Goal: Navigation & Orientation: Find specific page/section

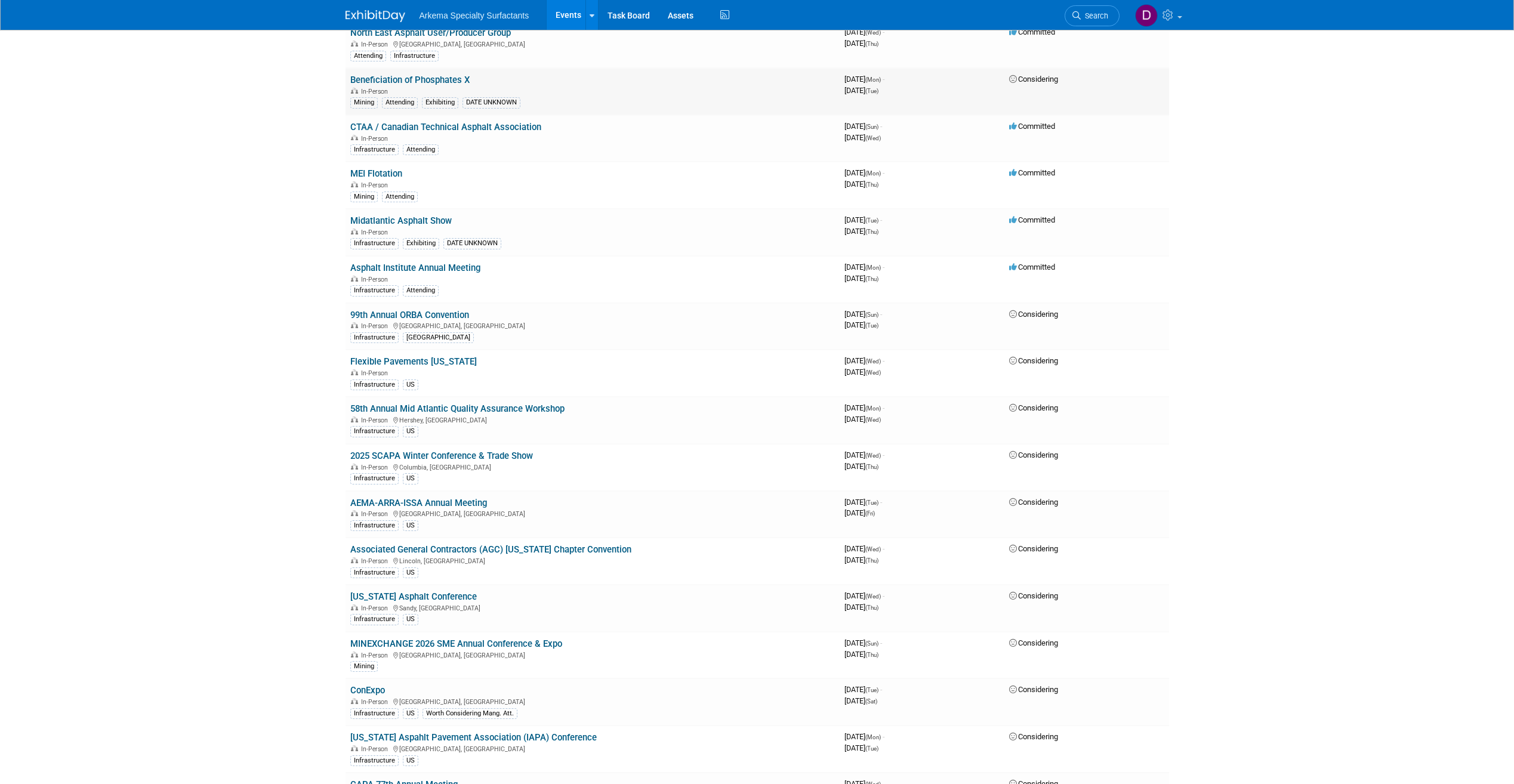
scroll to position [418, 0]
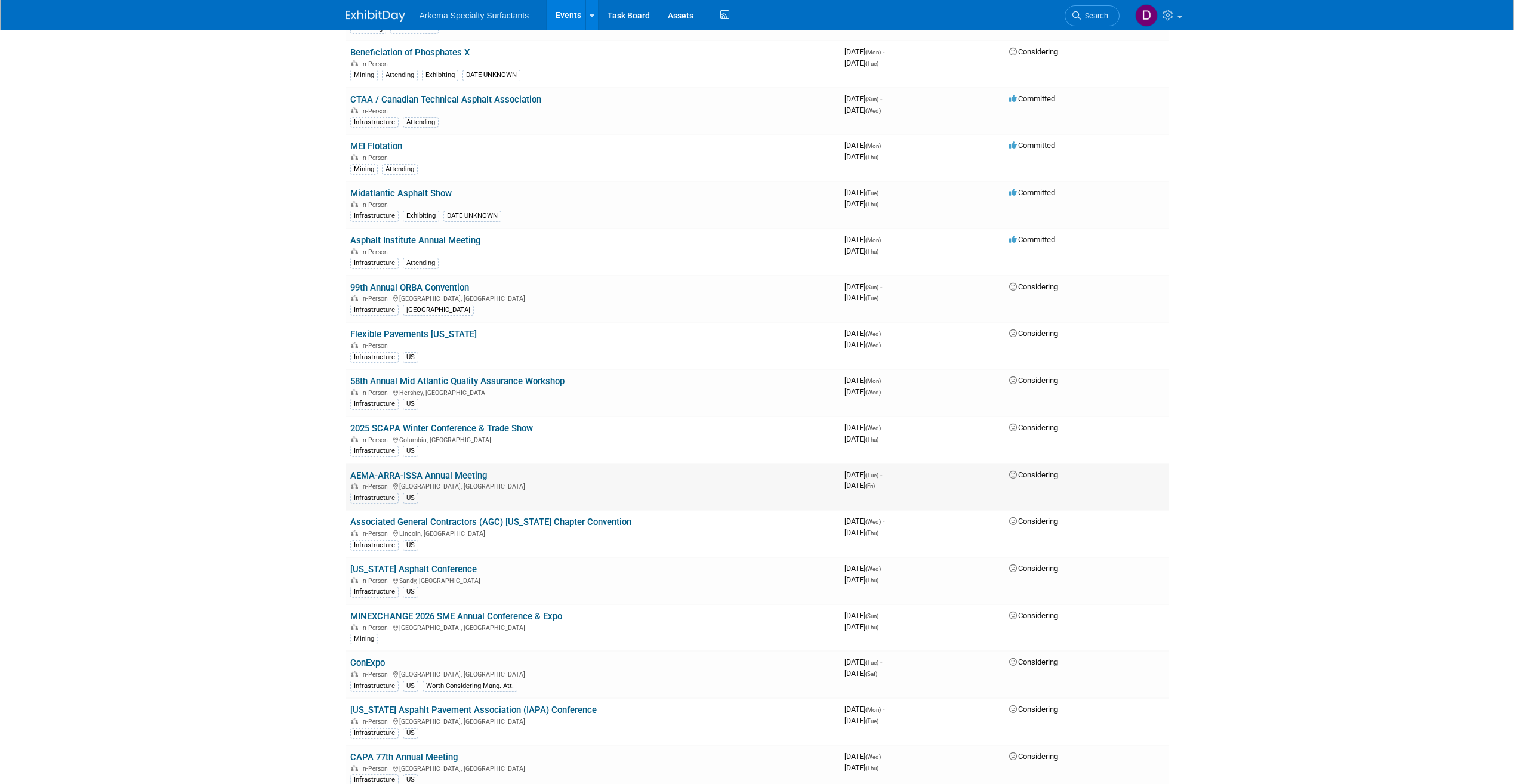
click at [498, 479] on td "AEMA-ARRA-ISSA Annual Meeting In-Person Austin, TX Infrastructure US" at bounding box center [592, 487] width 494 height 47
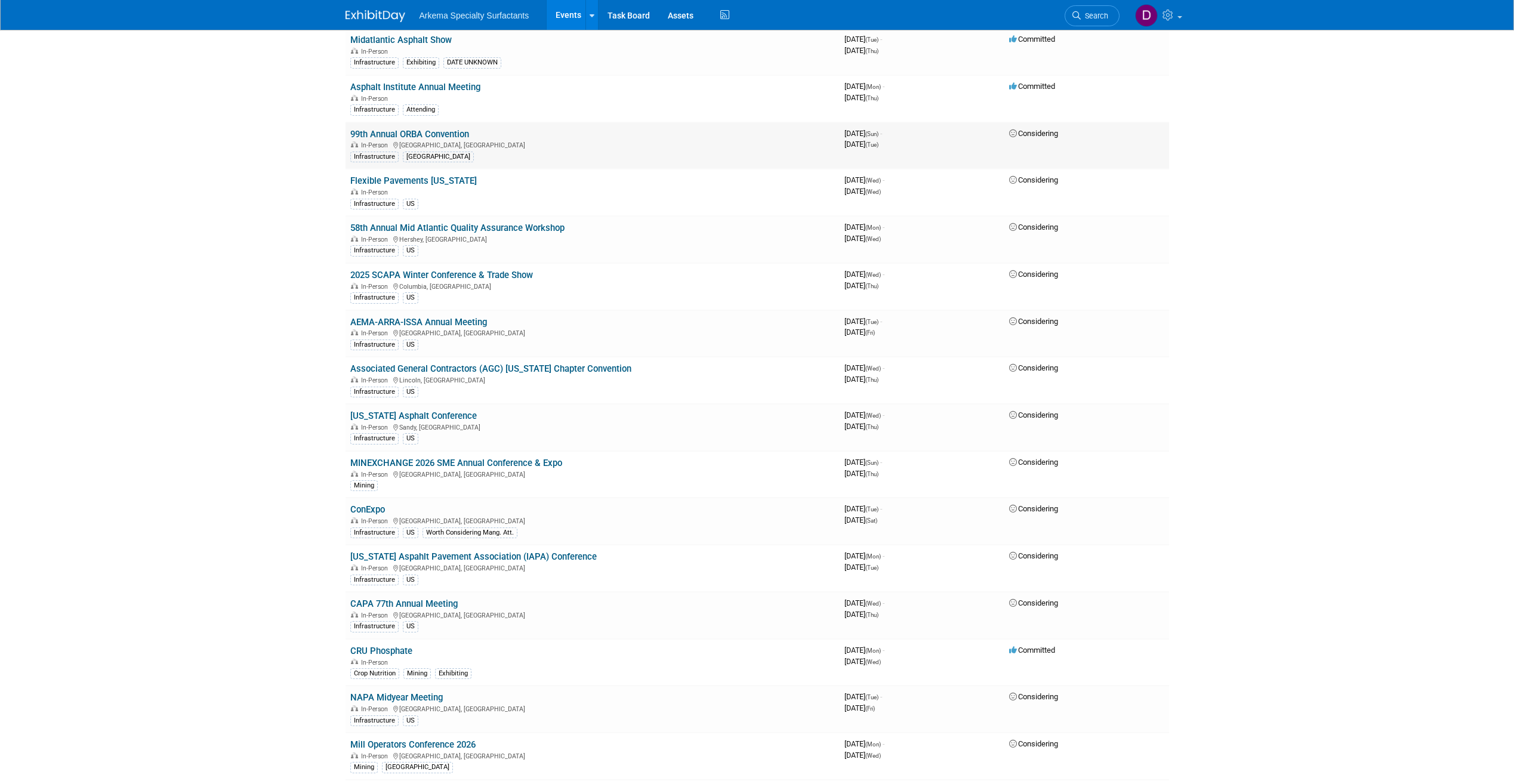
scroll to position [597, 0]
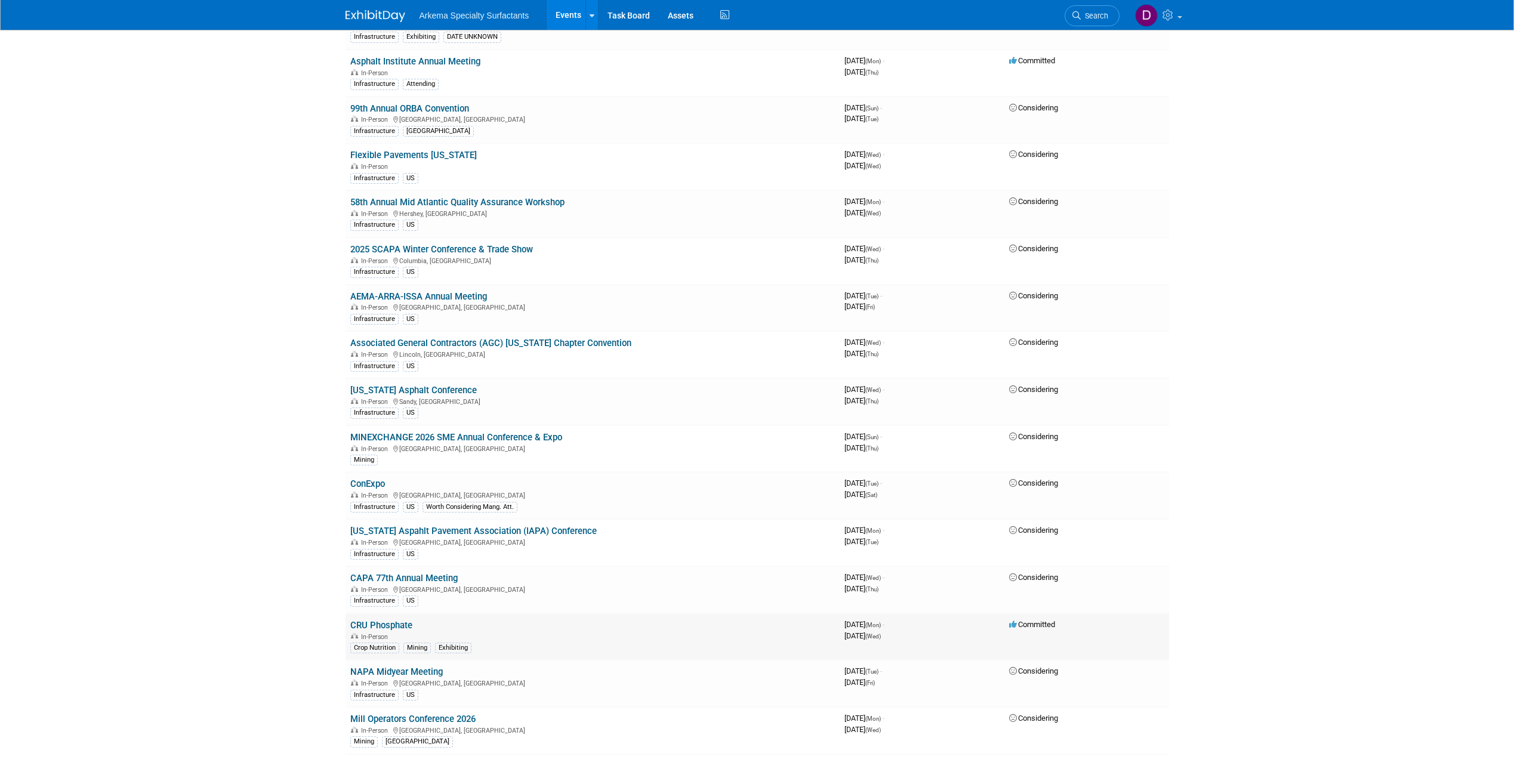
click at [375, 628] on link "CRU Phosphate" at bounding box center [381, 625] width 62 height 11
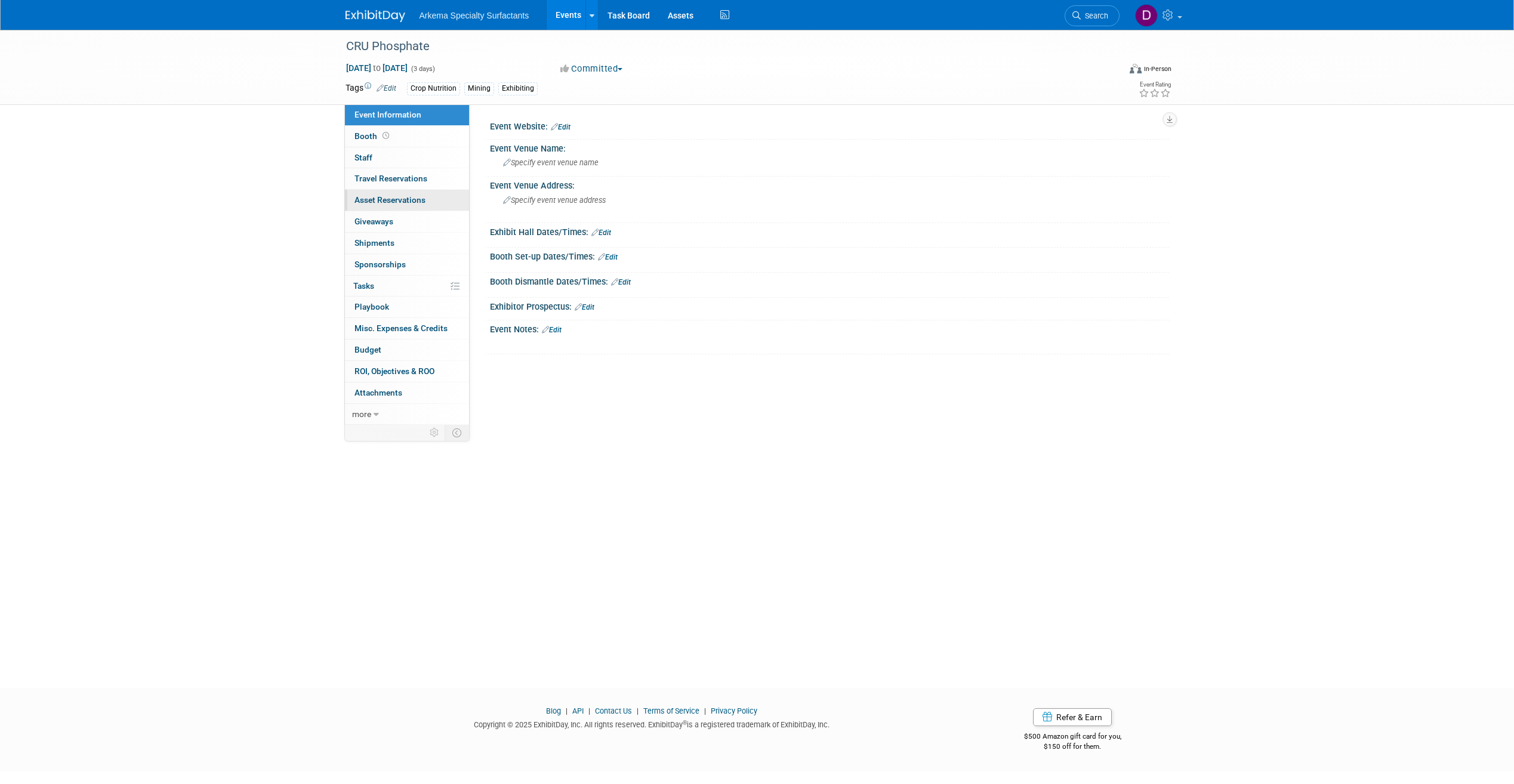
click at [419, 200] on span "Asset Reservations 0" at bounding box center [390, 200] width 71 height 10
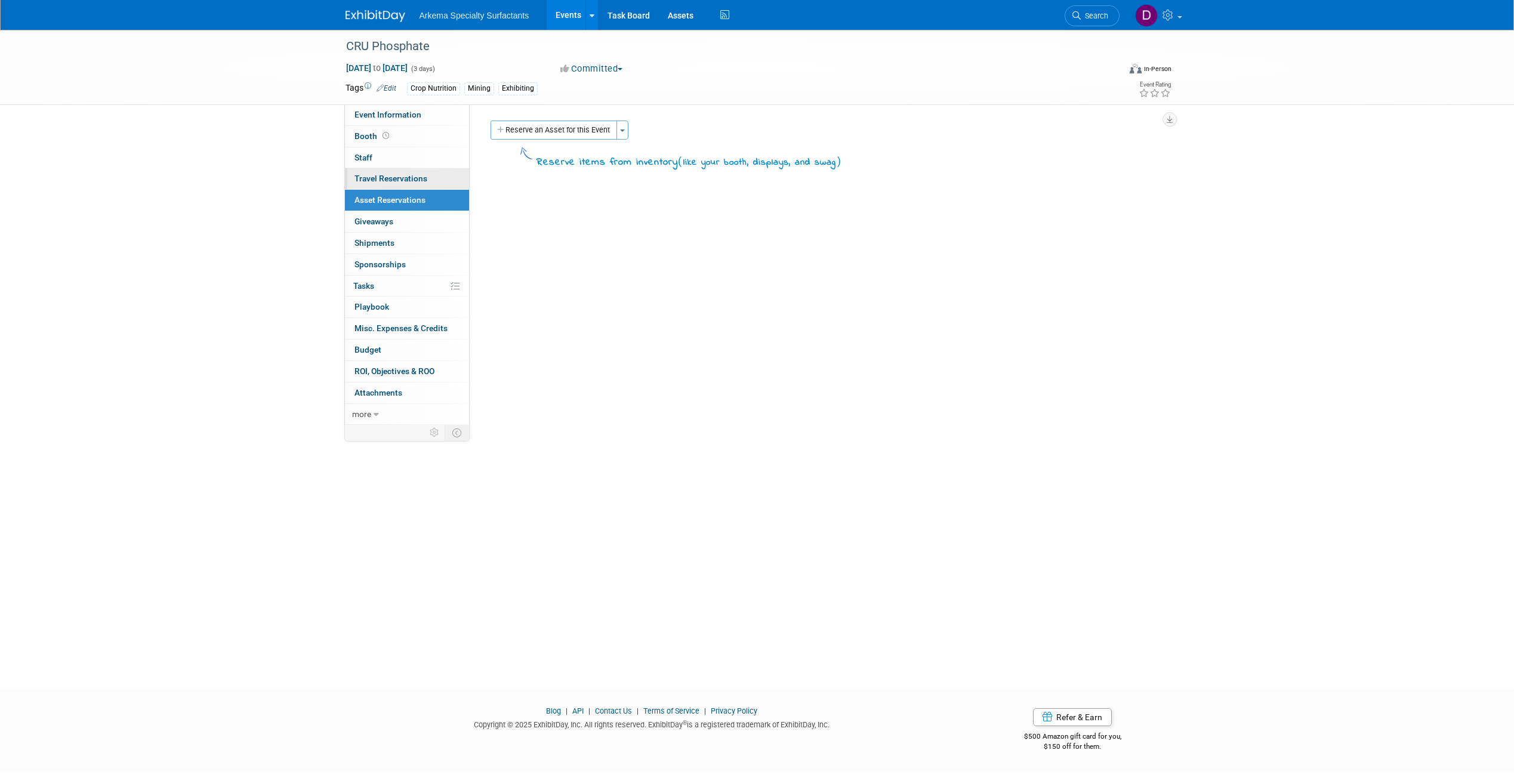
click at [435, 182] on link "0 Travel Reservations 0" at bounding box center [407, 178] width 124 height 21
click at [423, 120] on link "Event Information" at bounding box center [407, 115] width 124 height 21
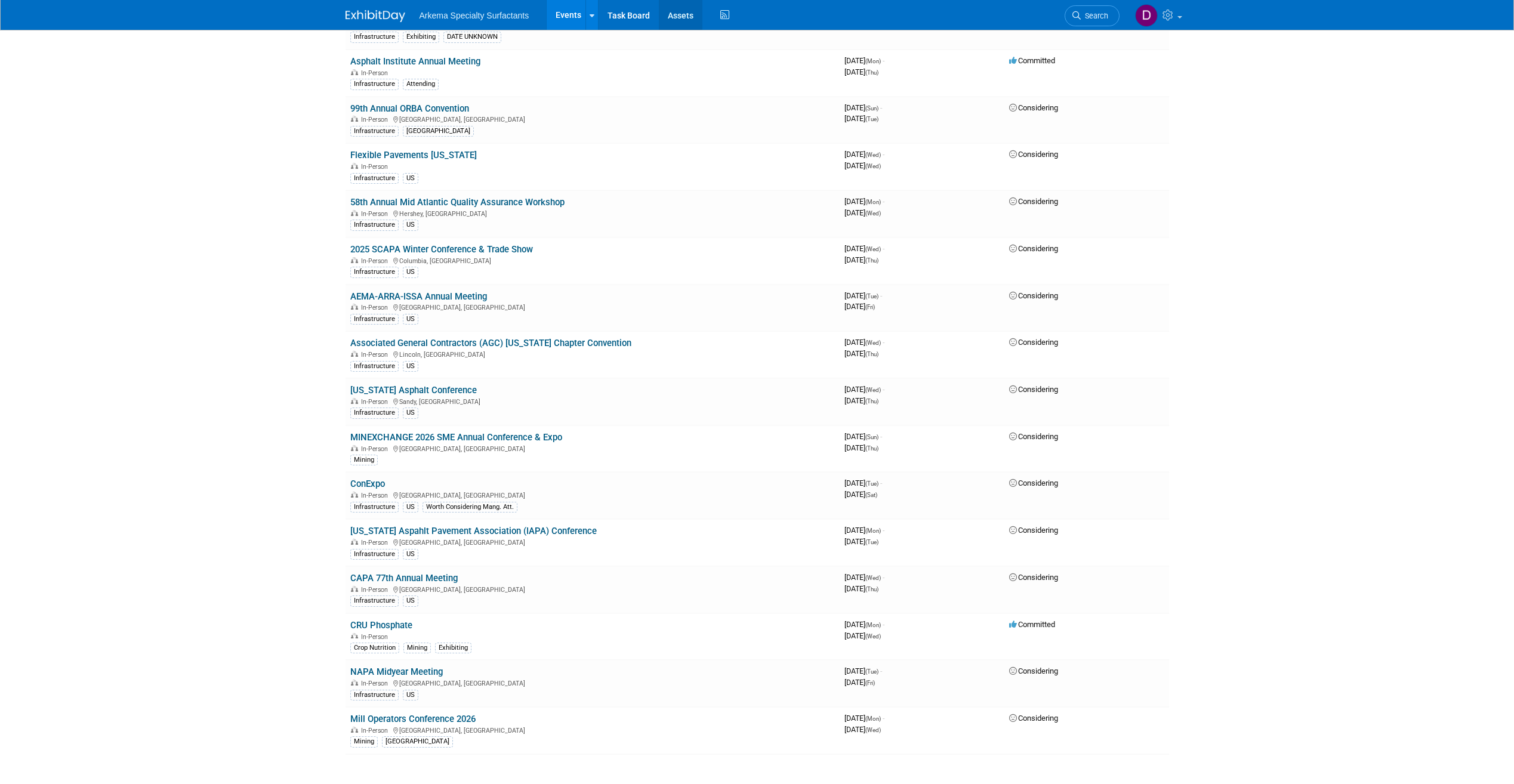
click at [676, 19] on link "Assets" at bounding box center [681, 15] width 44 height 30
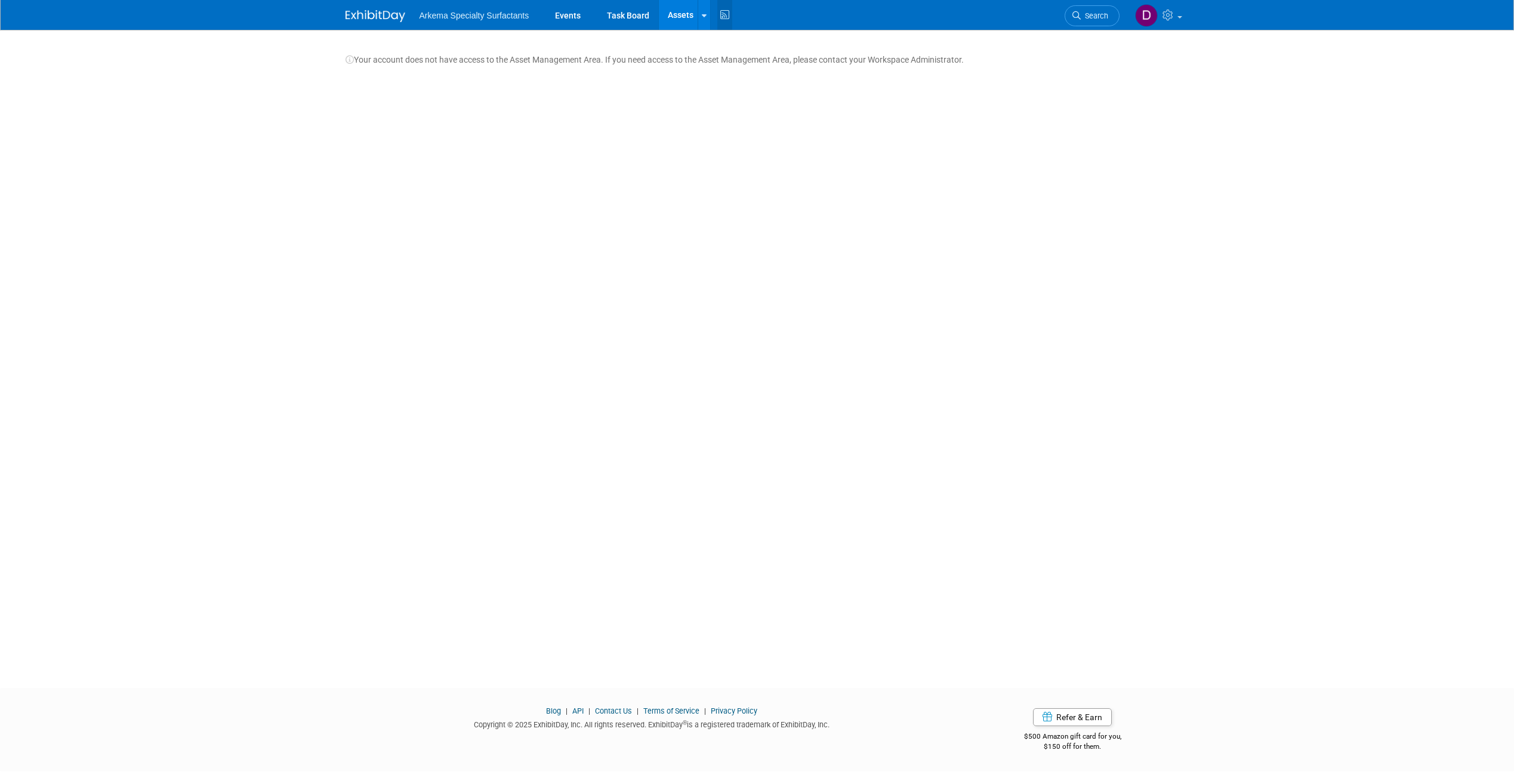
click at [722, 16] on icon at bounding box center [725, 15] width 15 height 18
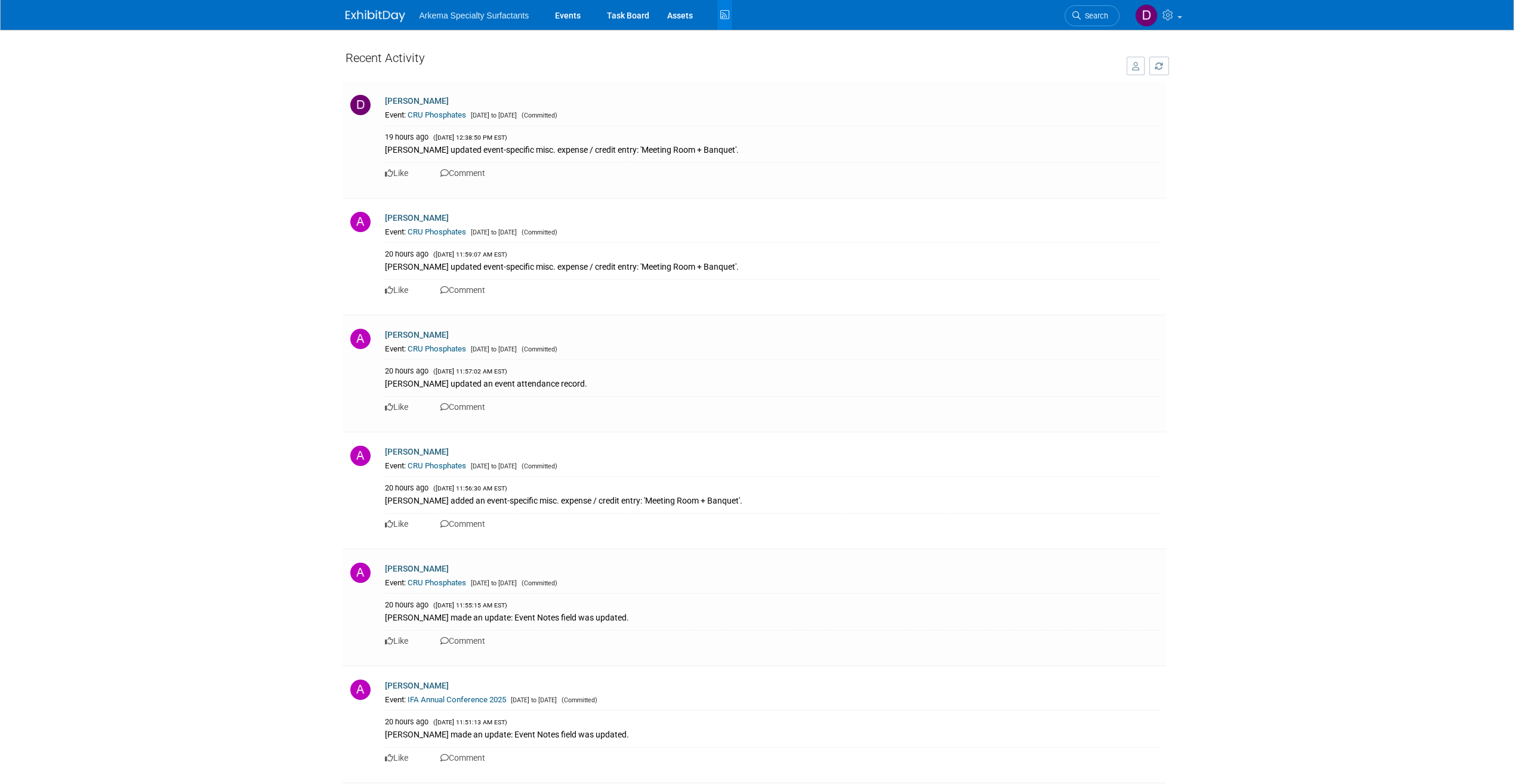
click at [442, 13] on span "Arkema Specialty Surfactants" at bounding box center [474, 16] width 110 height 10
click at [557, 13] on link "Events" at bounding box center [568, 15] width 44 height 30
